Goal: Navigation & Orientation: Find specific page/section

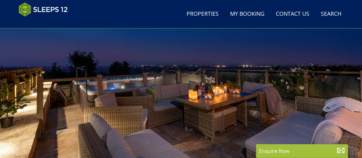
scroll to position [148, 0]
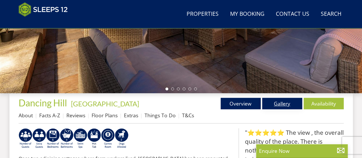
click at [278, 106] on link "Gallery" at bounding box center [282, 103] width 40 height 11
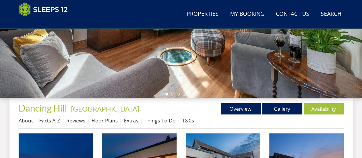
scroll to position [229, 0]
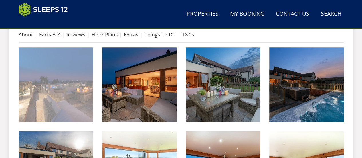
click at [41, 88] on img at bounding box center [56, 84] width 74 height 74
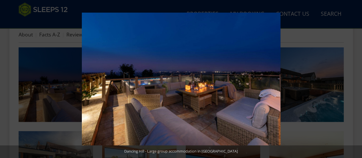
click at [358, 77] on button at bounding box center [352, 79] width 20 height 29
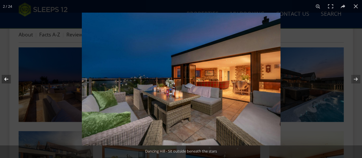
click at [6, 80] on button at bounding box center [10, 79] width 20 height 29
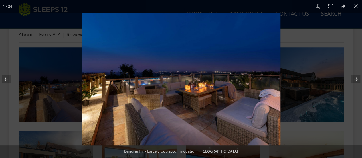
click at [205, 117] on img at bounding box center [181, 79] width 199 height 133
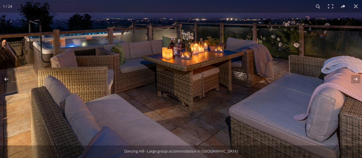
click at [197, 100] on img at bounding box center [152, 34] width 429 height 287
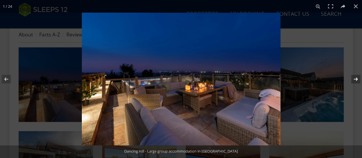
click at [356, 77] on button at bounding box center [352, 79] width 20 height 29
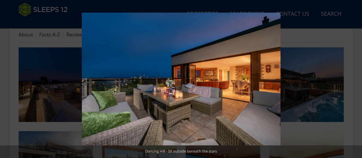
click at [356, 80] on button at bounding box center [352, 79] width 20 height 29
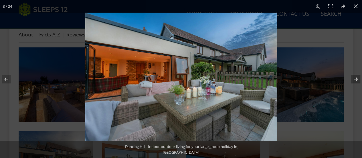
click at [357, 80] on button at bounding box center [352, 79] width 20 height 29
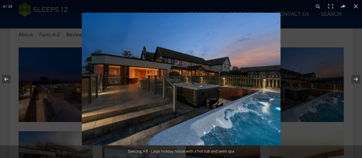
click at [195, 91] on img at bounding box center [181, 79] width 199 height 133
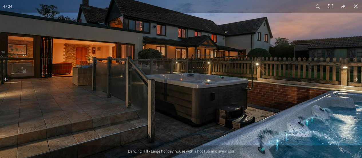
click at [196, 100] on img at bounding box center [164, 65] width 429 height 287
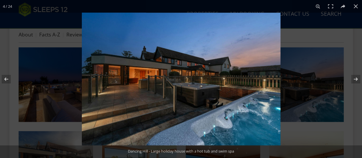
click at [251, 123] on img at bounding box center [181, 79] width 199 height 133
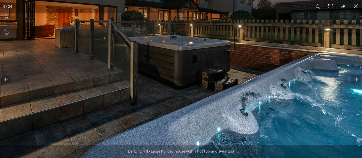
click at [194, 74] on img at bounding box center [147, 27] width 429 height 287
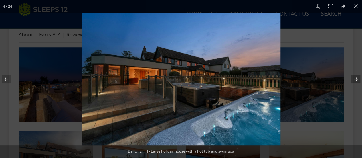
click at [357, 79] on button at bounding box center [352, 79] width 20 height 29
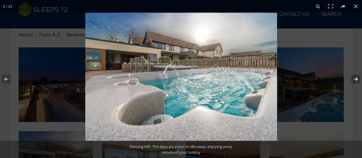
click at [356, 80] on button at bounding box center [352, 79] width 20 height 29
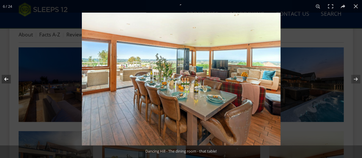
click at [9, 77] on button at bounding box center [10, 79] width 20 height 29
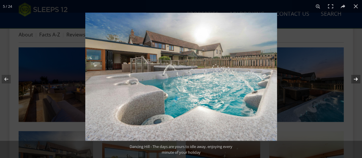
click at [354, 78] on button at bounding box center [352, 79] width 20 height 29
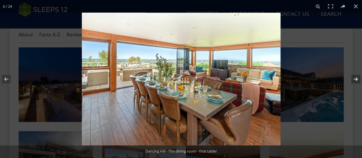
click at [354, 78] on button at bounding box center [352, 79] width 20 height 29
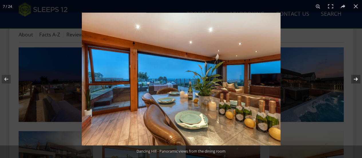
click at [354, 78] on button at bounding box center [352, 79] width 20 height 29
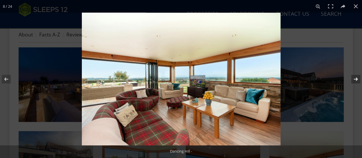
click at [354, 78] on button at bounding box center [352, 79] width 20 height 29
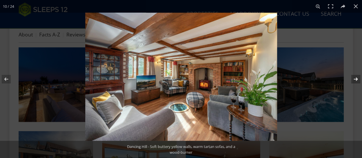
click at [354, 78] on button at bounding box center [352, 79] width 20 height 29
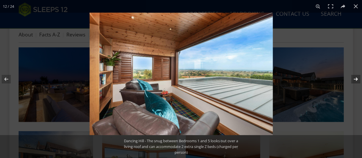
click at [354, 78] on button at bounding box center [352, 79] width 20 height 29
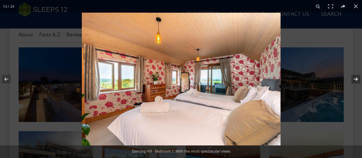
click at [354, 78] on button at bounding box center [352, 79] width 20 height 29
click at [355, 78] on button at bounding box center [352, 79] width 20 height 29
